Goal: Information Seeking & Learning: Understand process/instructions

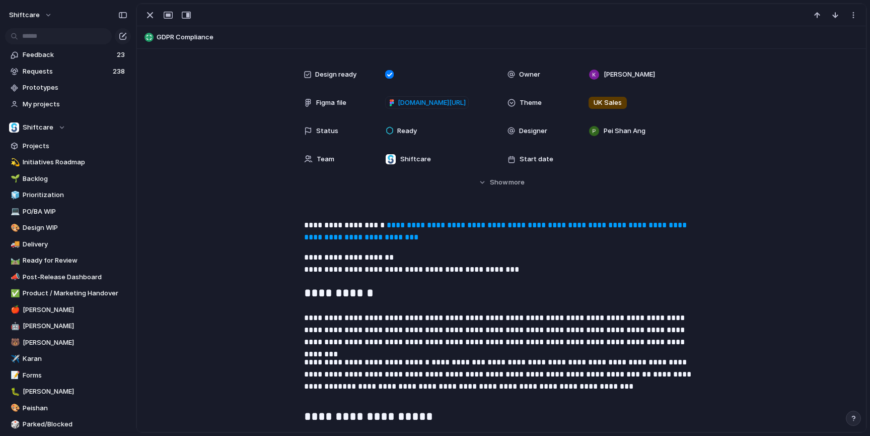
scroll to position [257, 0]
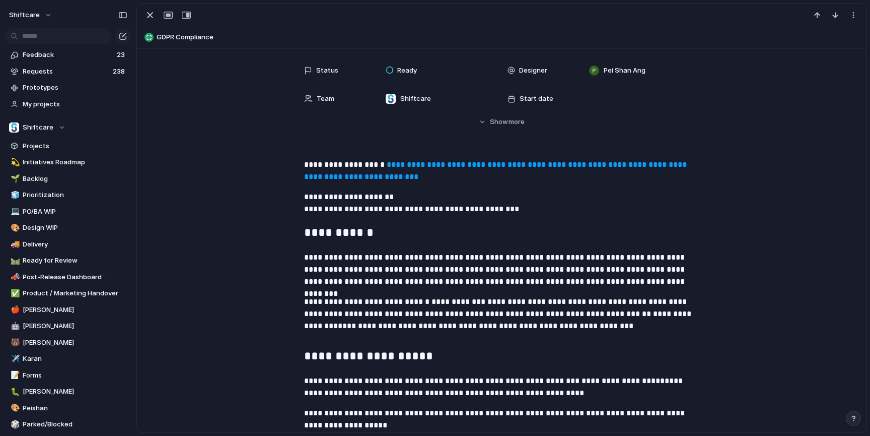
click at [459, 166] on link "**********" at bounding box center [496, 171] width 385 height 20
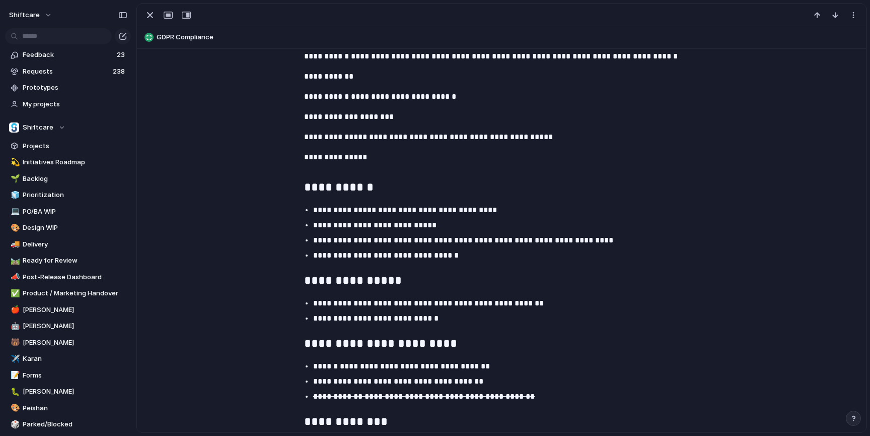
scroll to position [1083, 0]
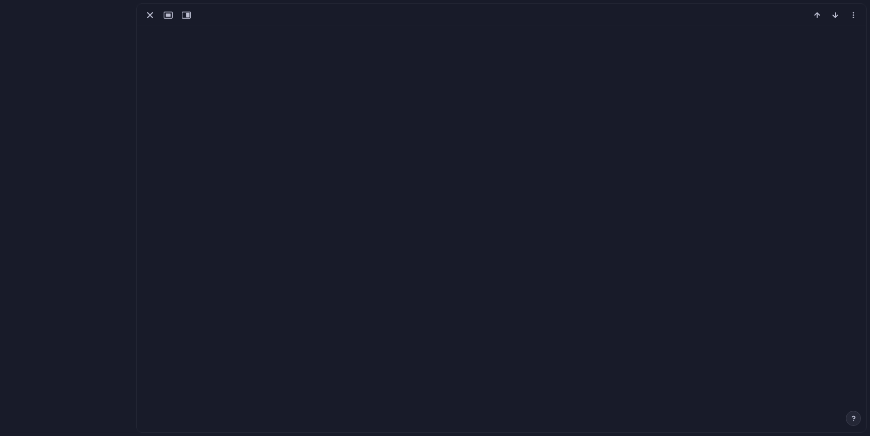
click at [313, 202] on div at bounding box center [501, 218] width 730 height 429
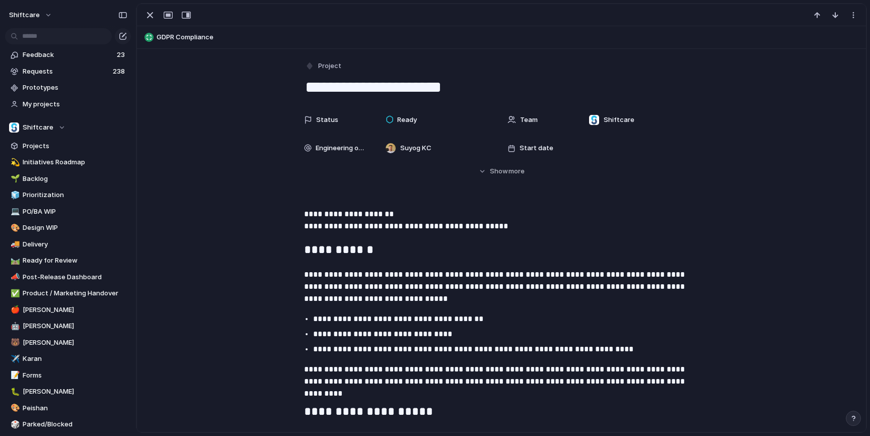
click at [463, 226] on p "**********" at bounding box center [501, 220] width 395 height 24
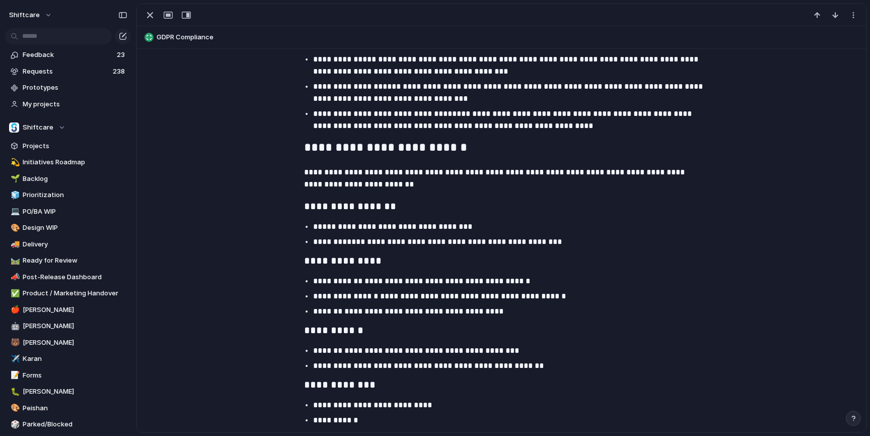
scroll to position [532, 0]
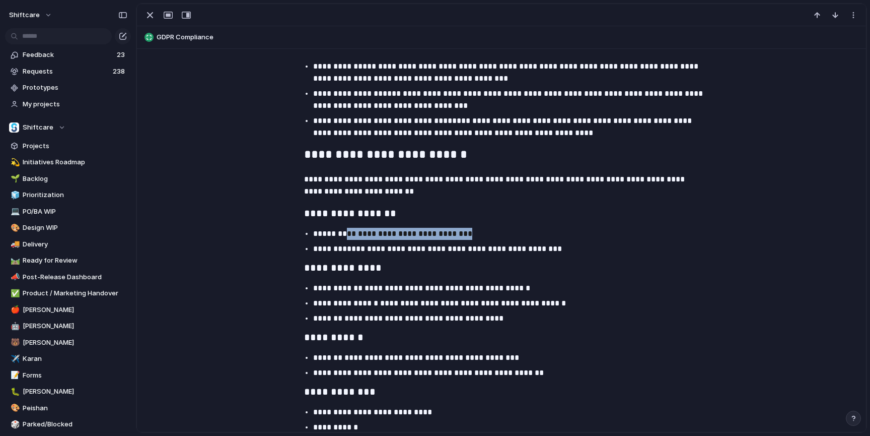
drag, startPoint x: 350, startPoint y: 232, endPoint x: 469, endPoint y: 233, distance: 119.4
click at [469, 233] on p "**********" at bounding box center [510, 234] width 395 height 12
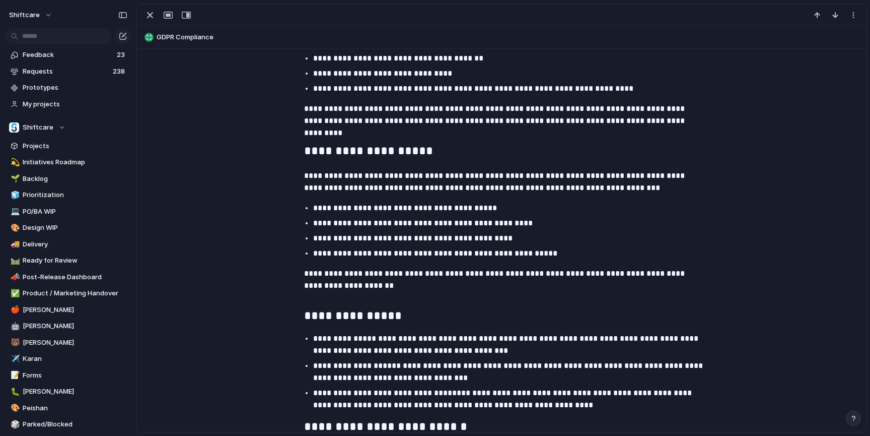
scroll to position [0, 0]
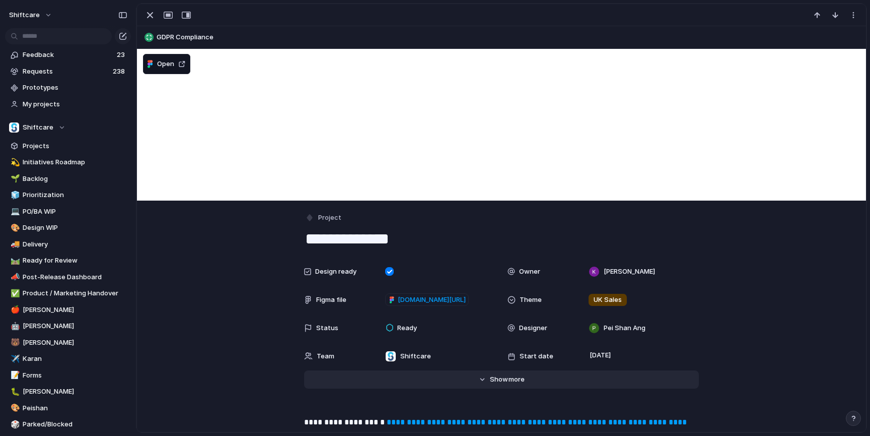
click at [497, 376] on span "Show" at bounding box center [499, 379] width 18 height 10
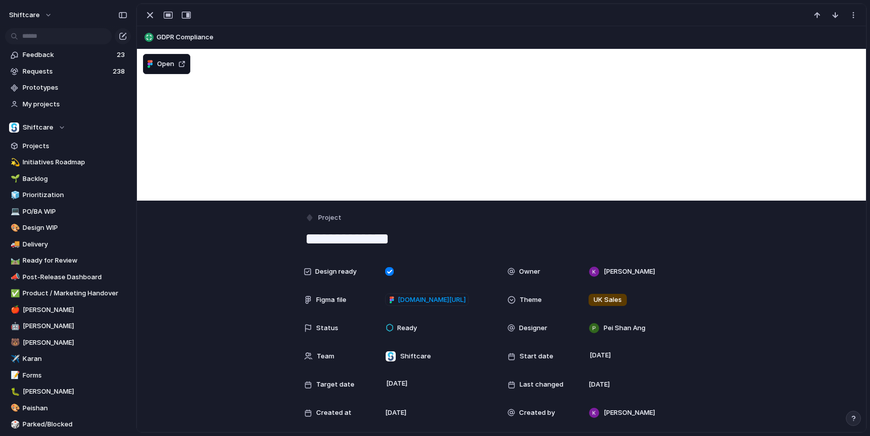
scroll to position [144, 0]
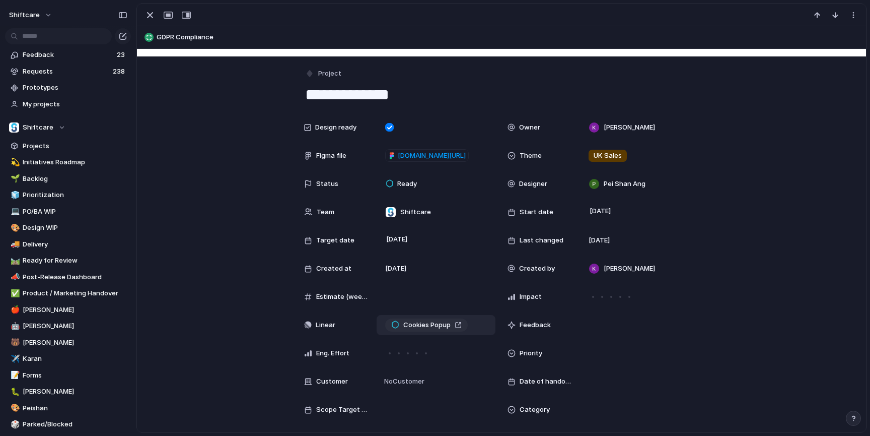
click at [416, 322] on span "Cookies Popup" at bounding box center [426, 325] width 47 height 10
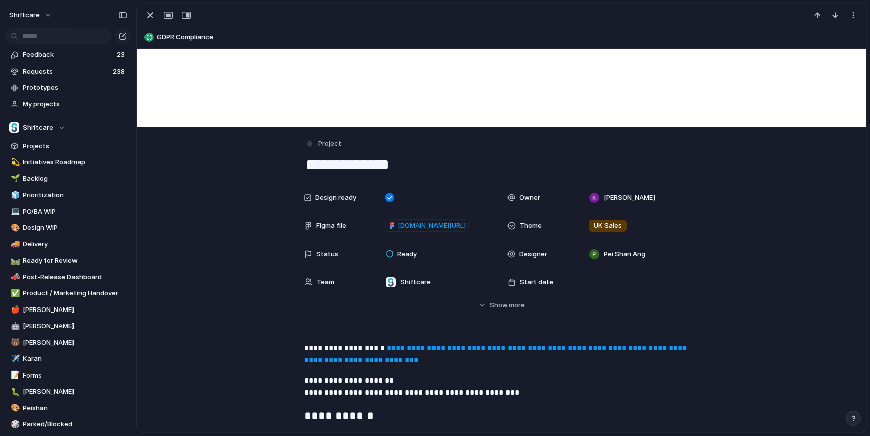
scroll to position [77, 0]
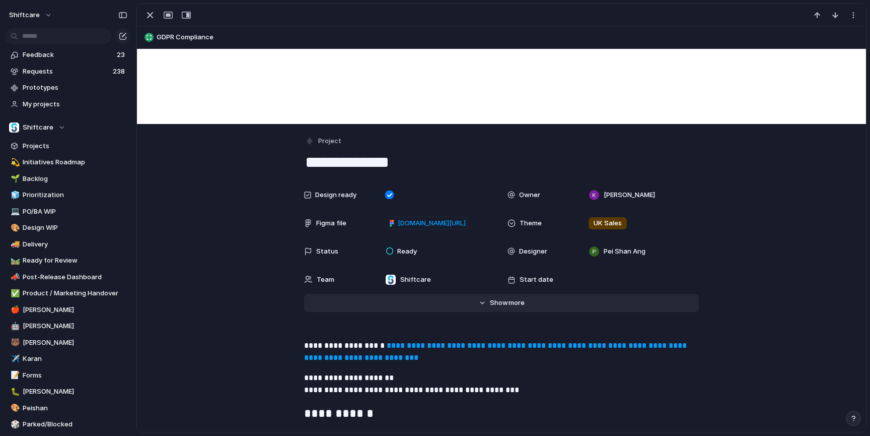
click at [520, 309] on button "Hide Show more" at bounding box center [501, 303] width 395 height 18
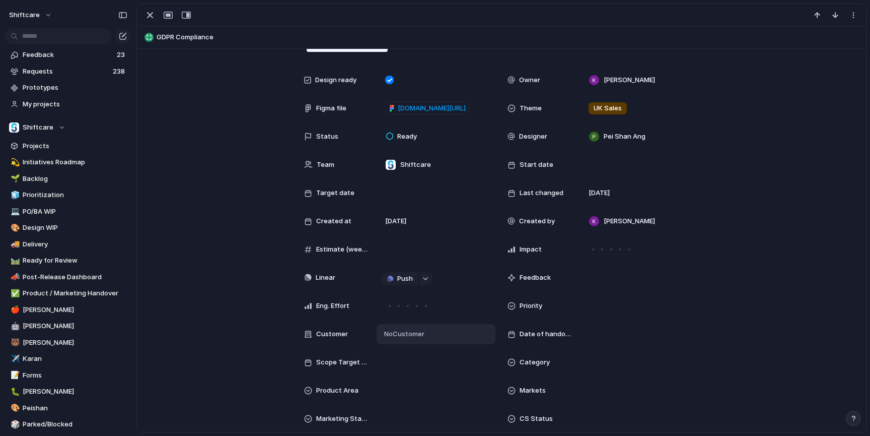
scroll to position [200, 0]
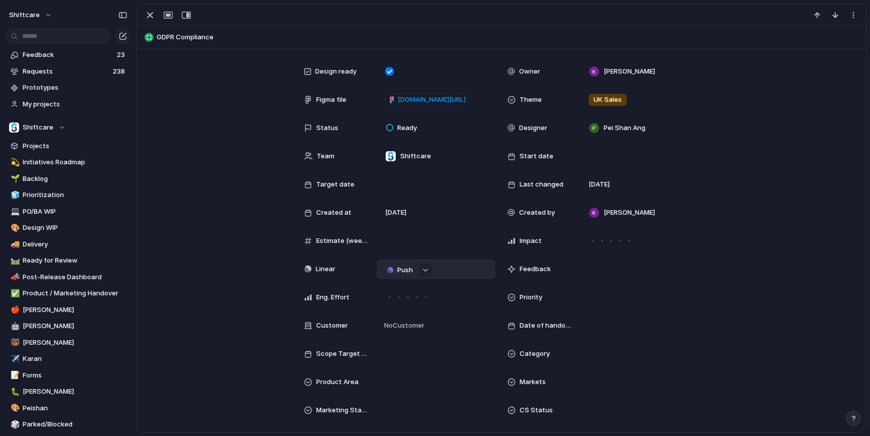
click at [398, 268] on span "Push" at bounding box center [405, 270] width 16 height 10
click at [406, 294] on li "Project" at bounding box center [401, 289] width 57 height 16
click at [242, 278] on div "Design ready Owner [PERSON_NAME] Figma file [DOMAIN_NAME][URL] Theme UK Sales S…" at bounding box center [501, 320] width 705 height 518
click at [433, 268] on span "Cookies Popup" at bounding box center [426, 269] width 47 height 10
